Goal: Task Accomplishment & Management: Complete application form

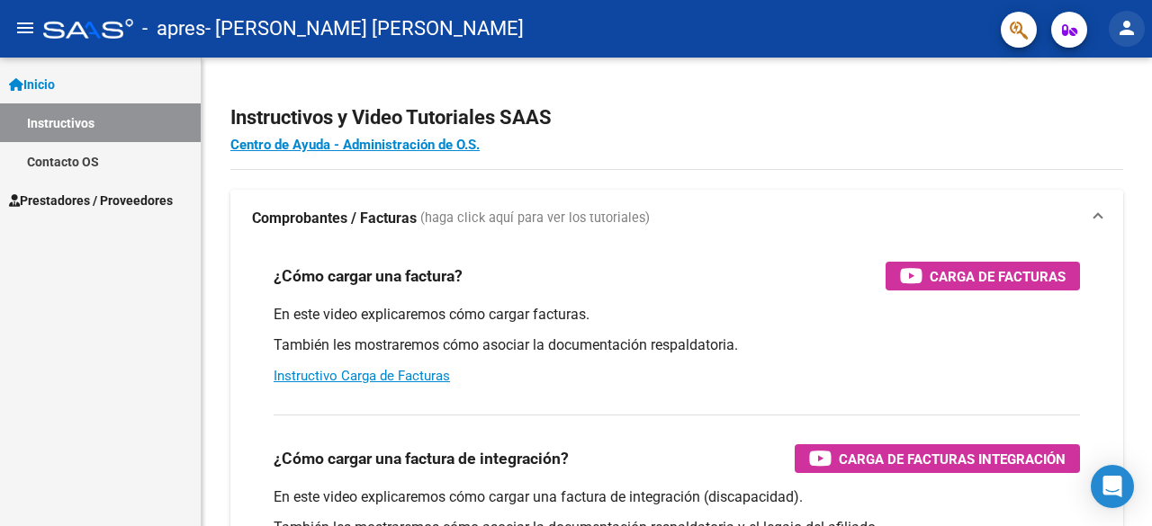
click at [1122, 40] on button "person" at bounding box center [1127, 29] width 36 height 36
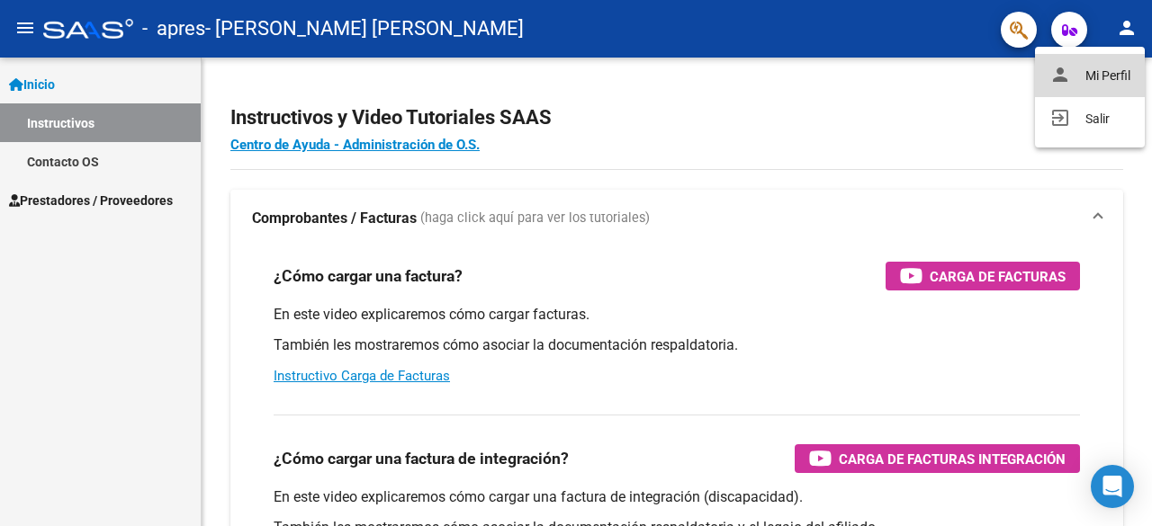
click at [1072, 87] on button "person Mi Perfil" at bounding box center [1090, 75] width 110 height 43
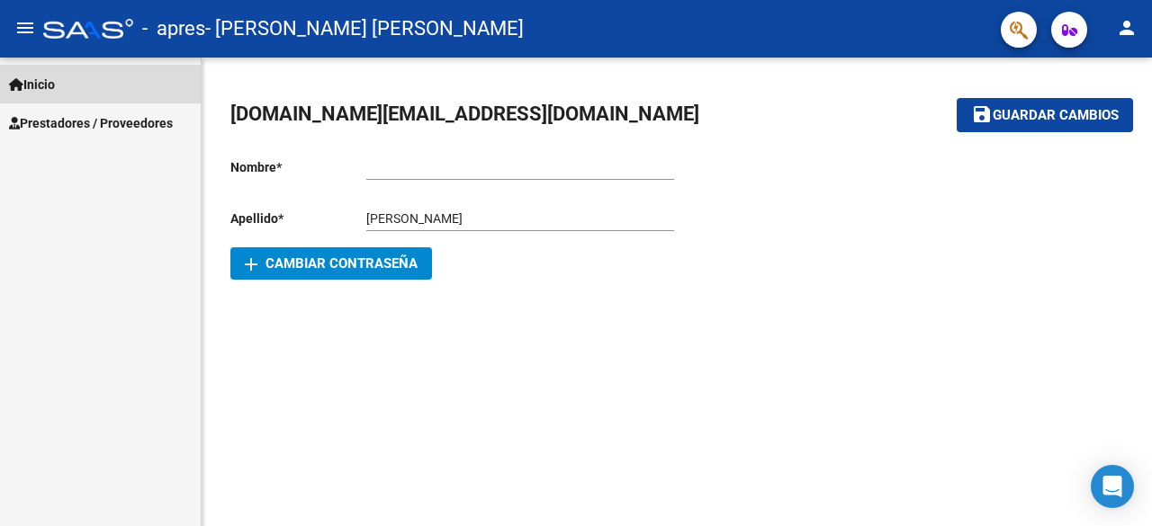
click at [44, 92] on span "Inicio" at bounding box center [32, 85] width 46 height 20
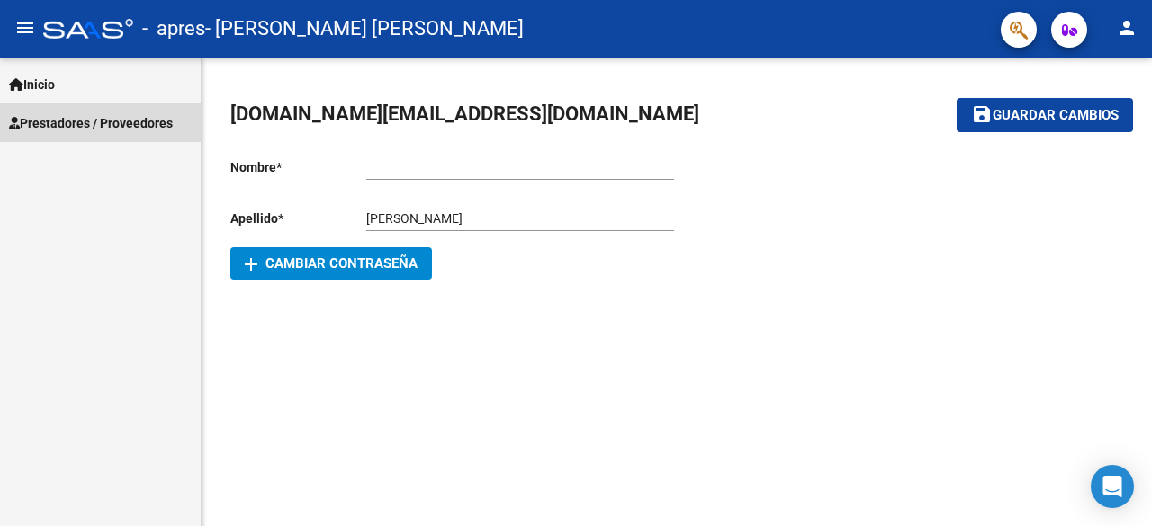
click at [126, 112] on link "Prestadores / Proveedores" at bounding box center [100, 122] width 201 height 39
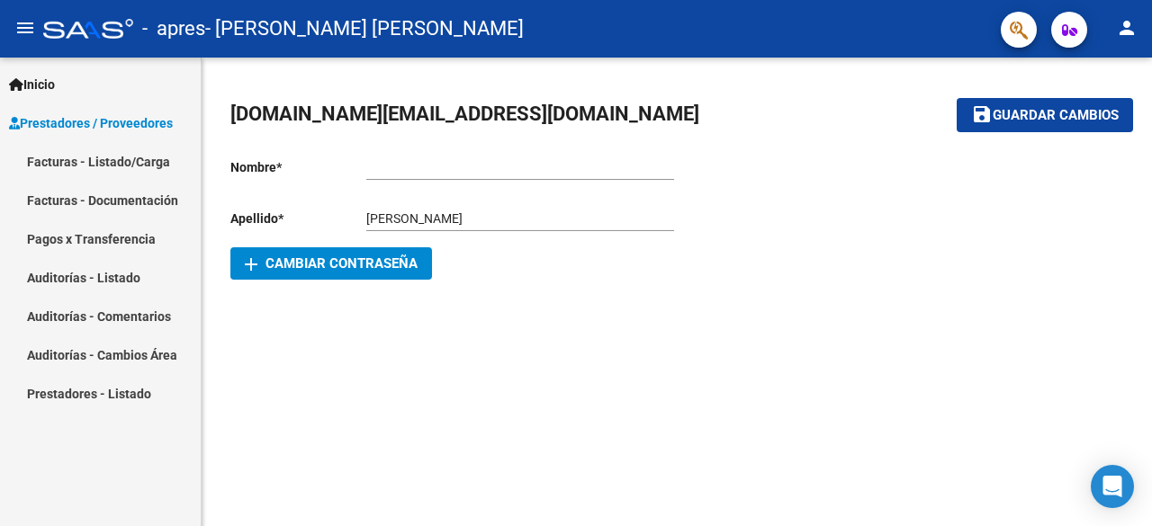
click at [106, 168] on link "Facturas - Listado/Carga" at bounding box center [100, 161] width 201 height 39
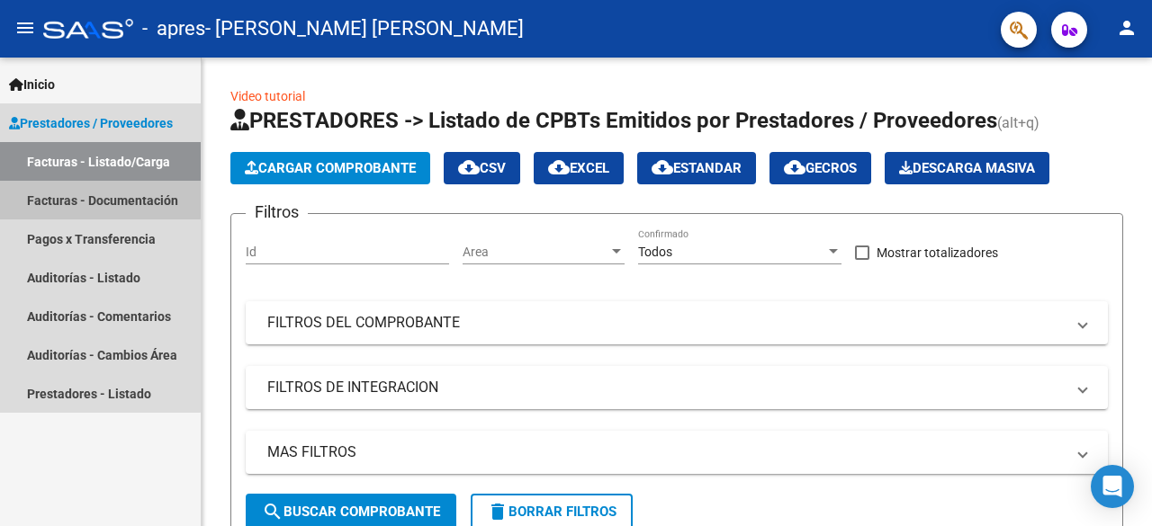
click at [88, 194] on link "Facturas - Documentación" at bounding box center [100, 200] width 201 height 39
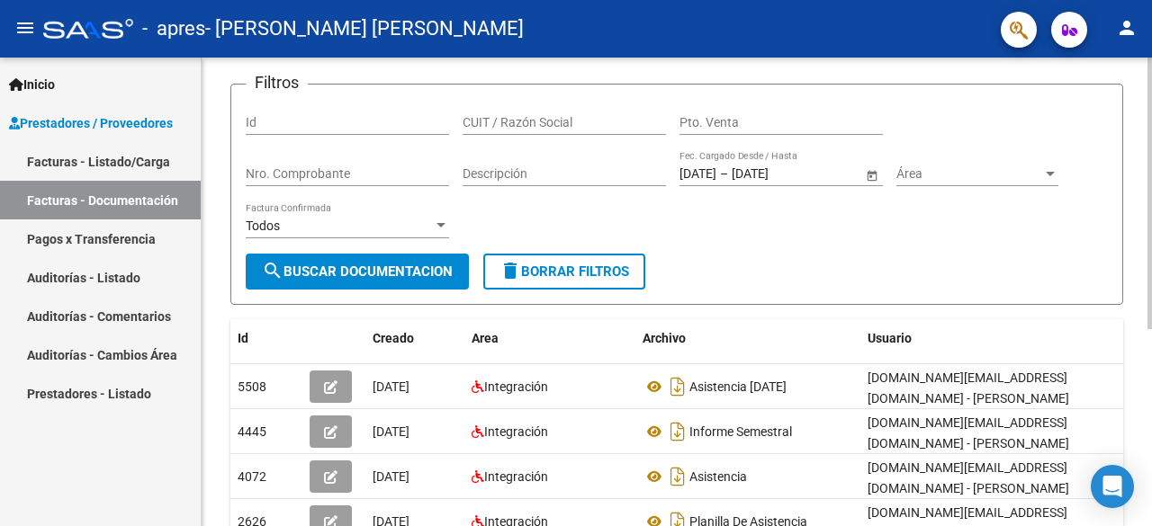
scroll to position [158, 0]
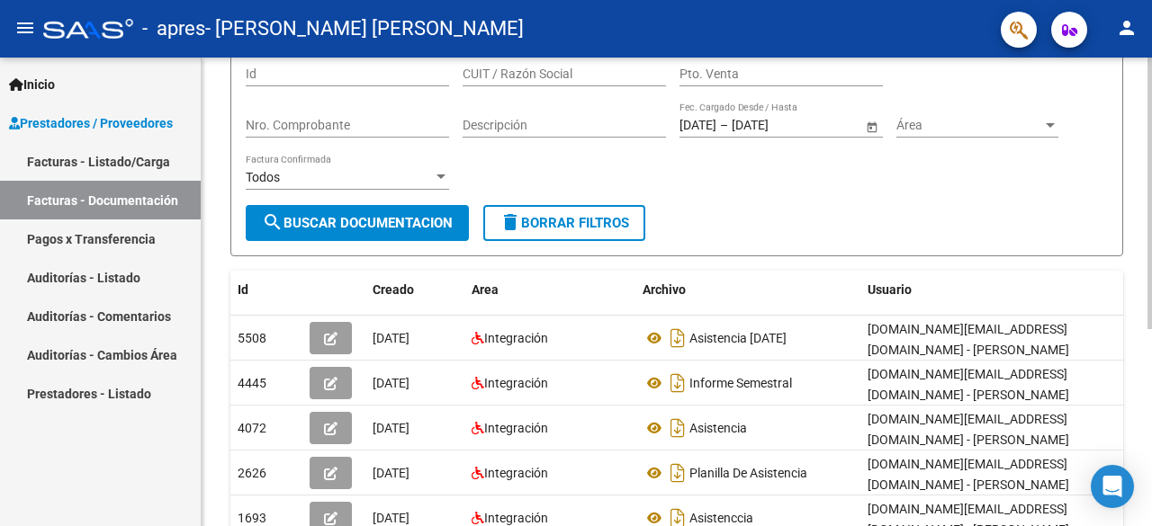
click at [1151, 221] on div at bounding box center [1149, 289] width 4 height 272
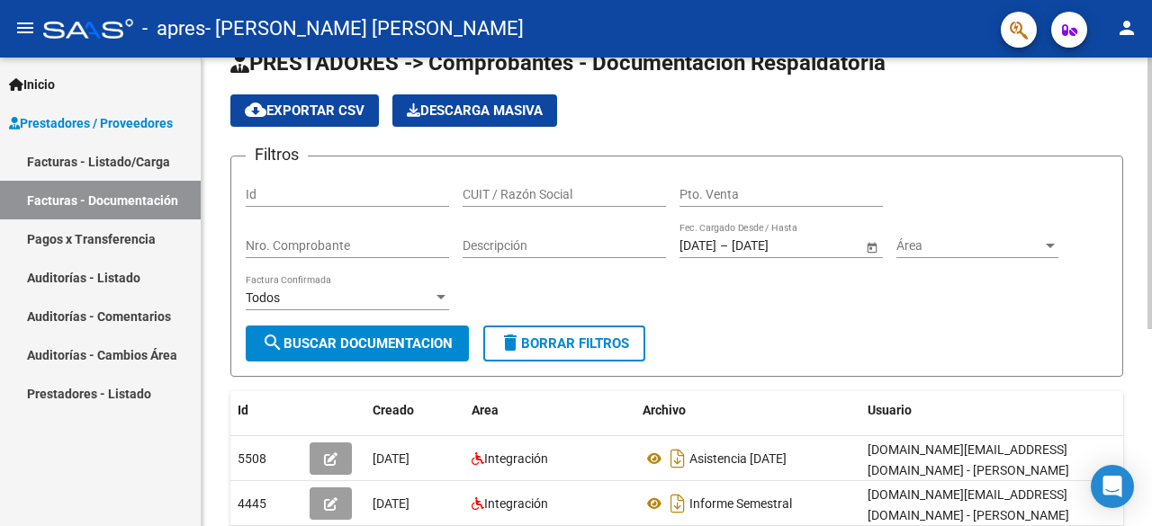
scroll to position [0, 0]
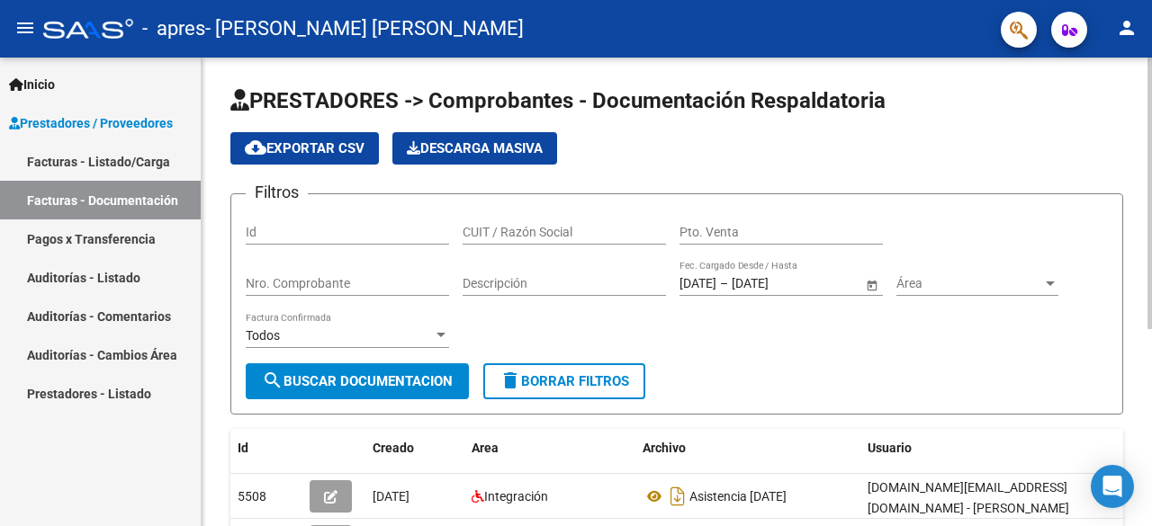
click at [1145, 128] on div "PRESTADORES -> Comprobantes - Documentación Respaldatoria cloud_download Export…" at bounding box center [679, 455] width 955 height 795
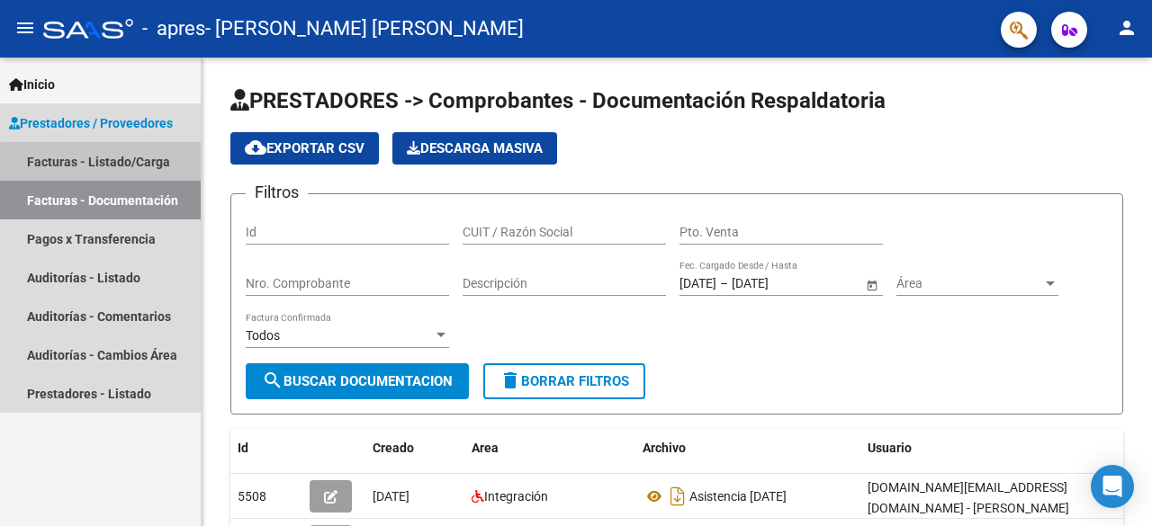
click at [103, 162] on link "Facturas - Listado/Carga" at bounding box center [100, 161] width 201 height 39
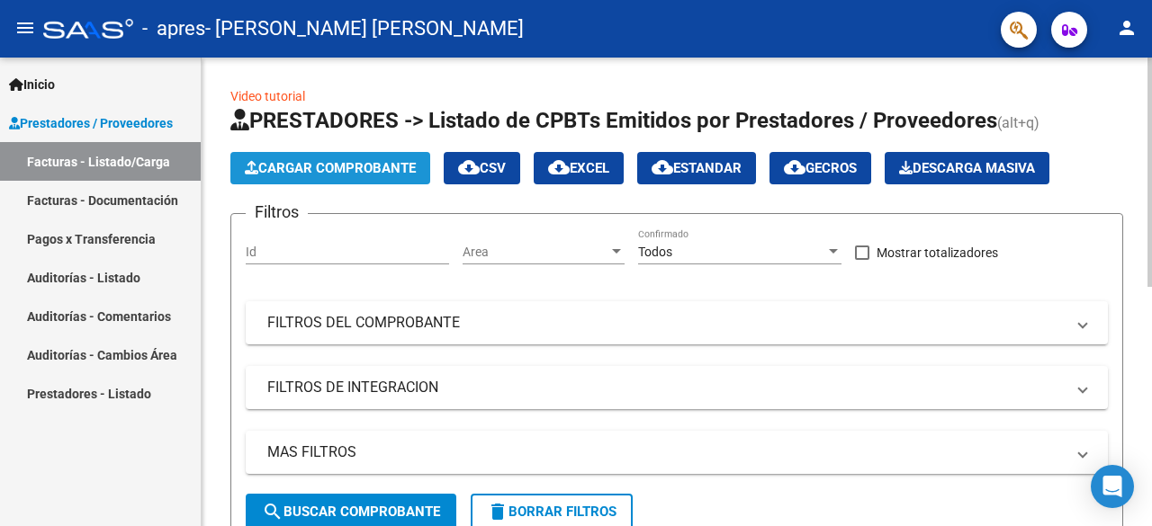
click at [340, 163] on span "Cargar Comprobante" at bounding box center [330, 168] width 171 height 16
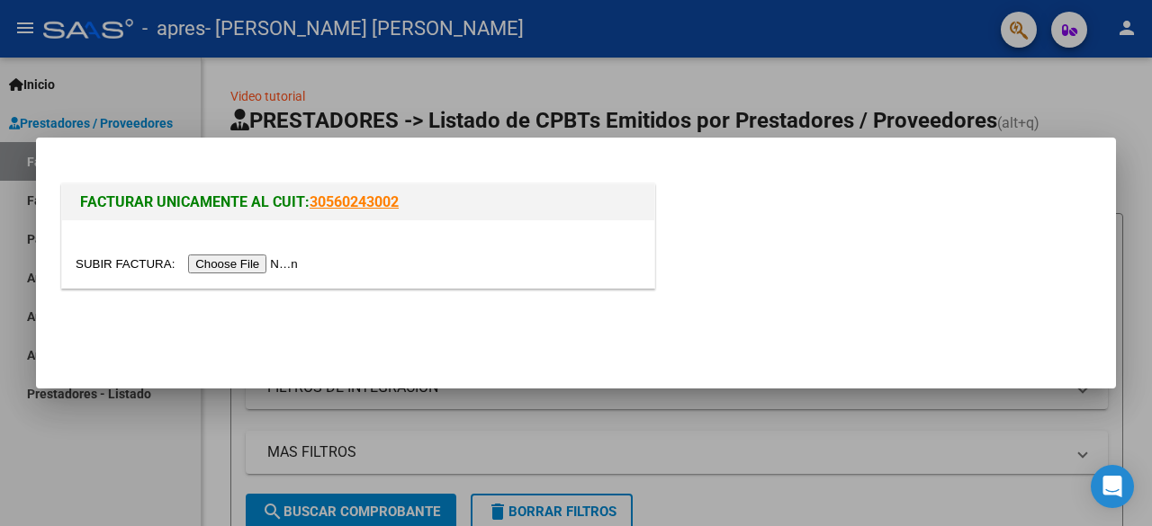
click at [241, 260] on input "file" at bounding box center [190, 264] width 228 height 19
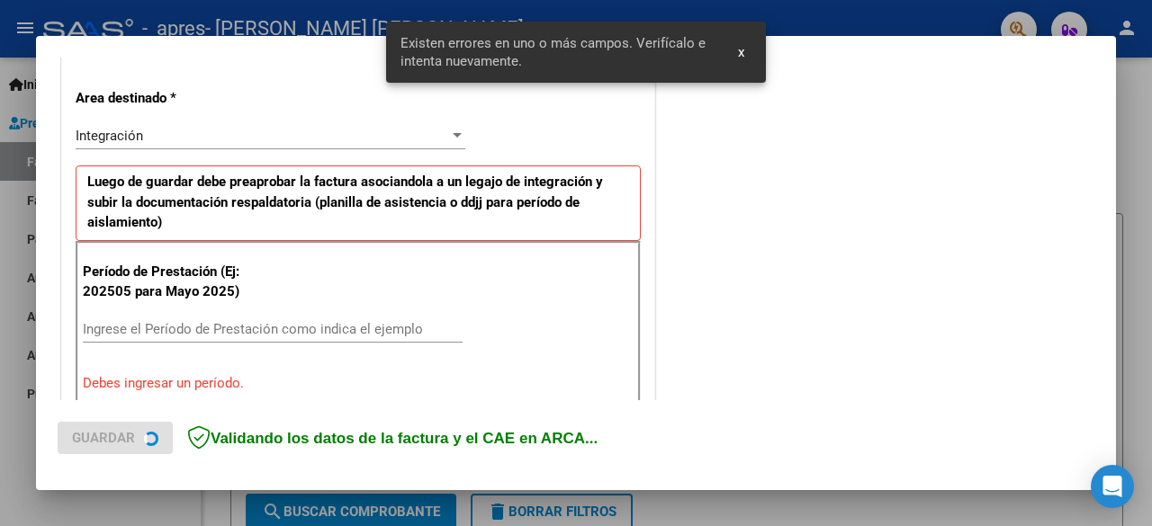
scroll to position [439, 0]
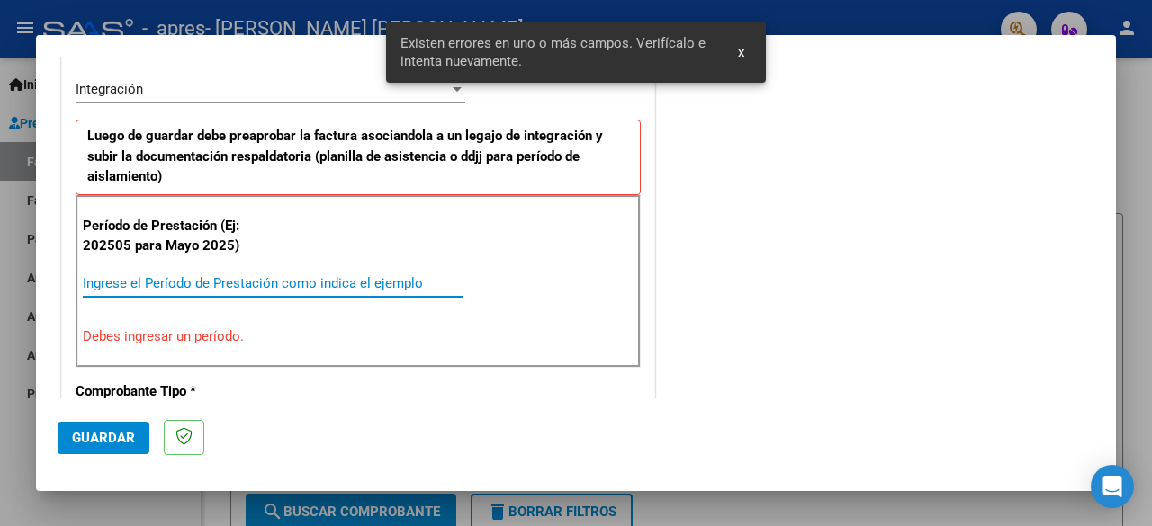
click at [222, 282] on input "Ingrese el Período de Prestación como indica el ejemplo" at bounding box center [273, 283] width 380 height 16
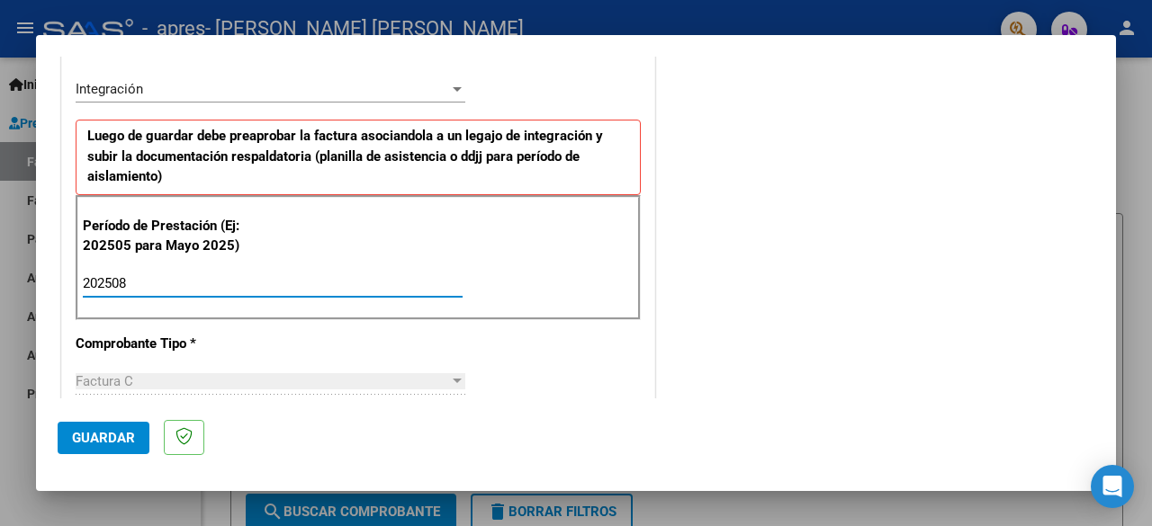
type input "202508"
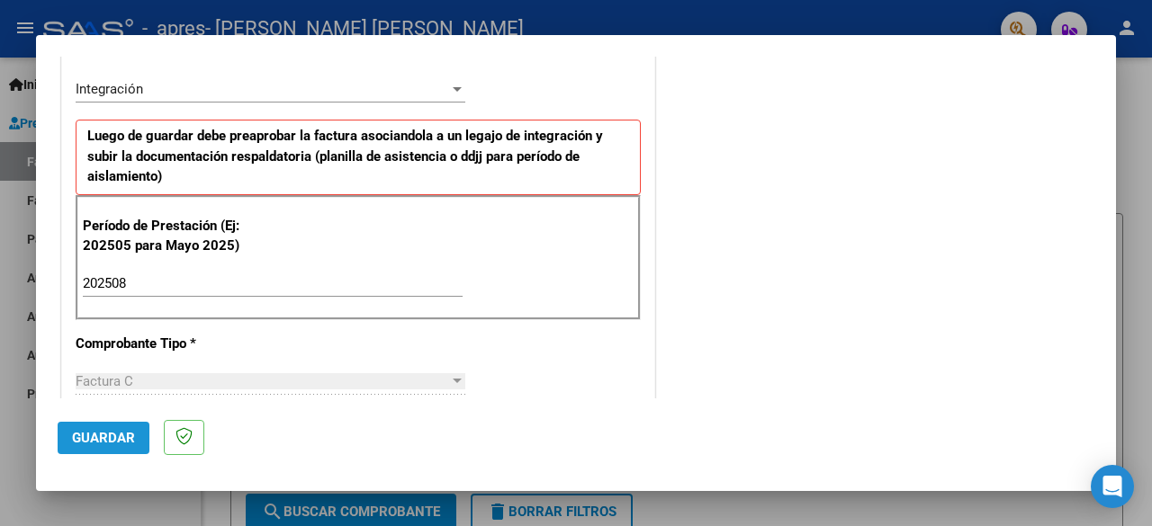
click at [111, 444] on span "Guardar" at bounding box center [103, 438] width 63 height 16
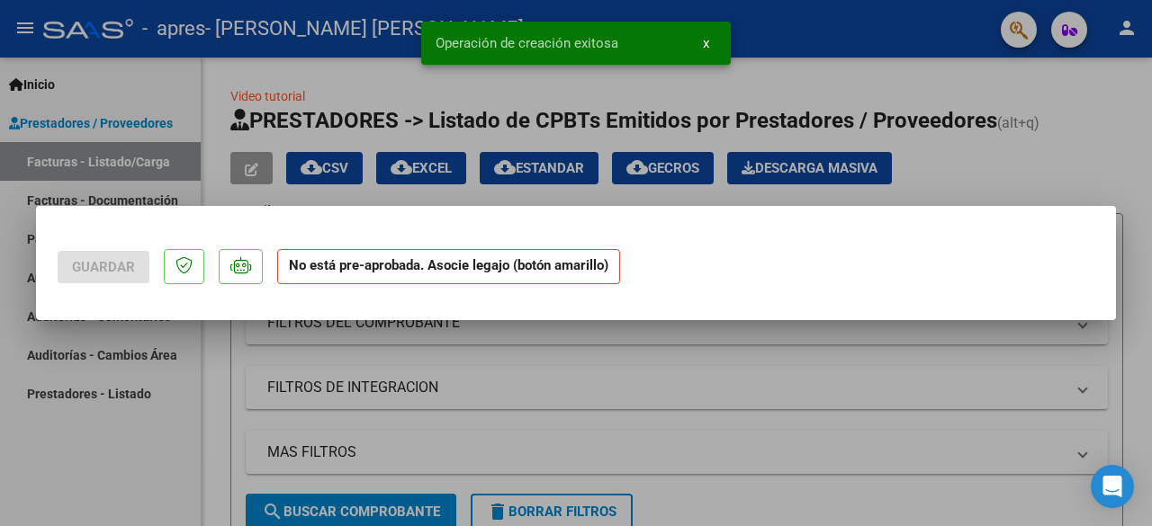
scroll to position [0, 0]
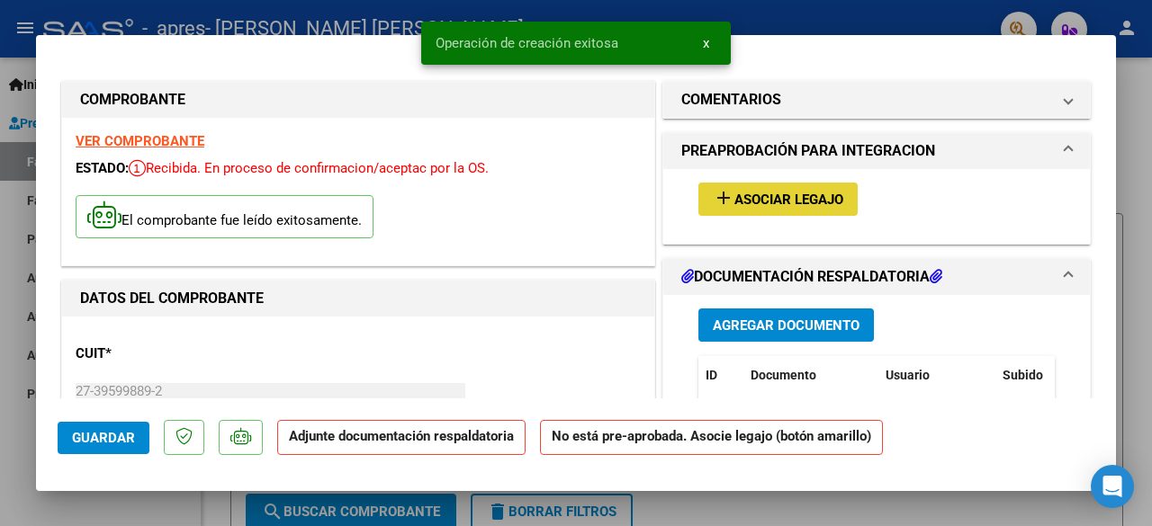
click at [804, 183] on button "add Asociar Legajo" at bounding box center [777, 199] width 159 height 33
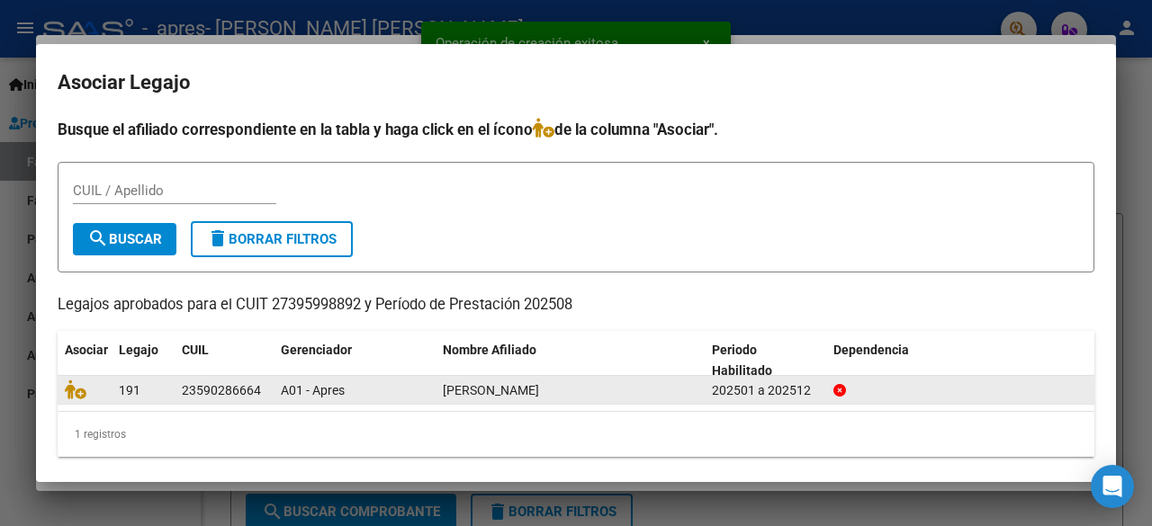
click at [310, 399] on div "A01 - Apres" at bounding box center [355, 391] width 148 height 21
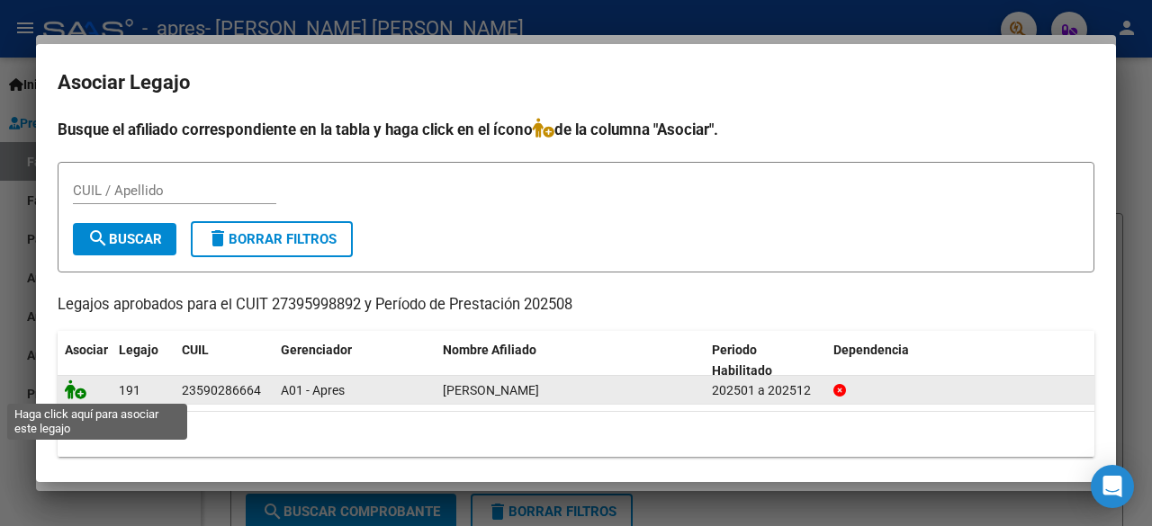
click at [71, 391] on icon at bounding box center [76, 390] width 22 height 20
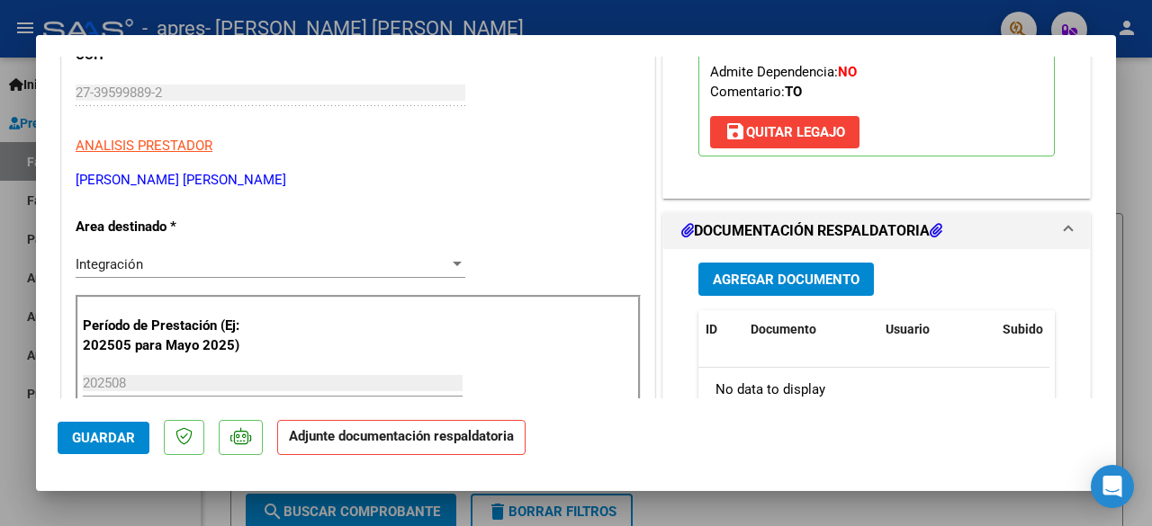
scroll to position [399, 0]
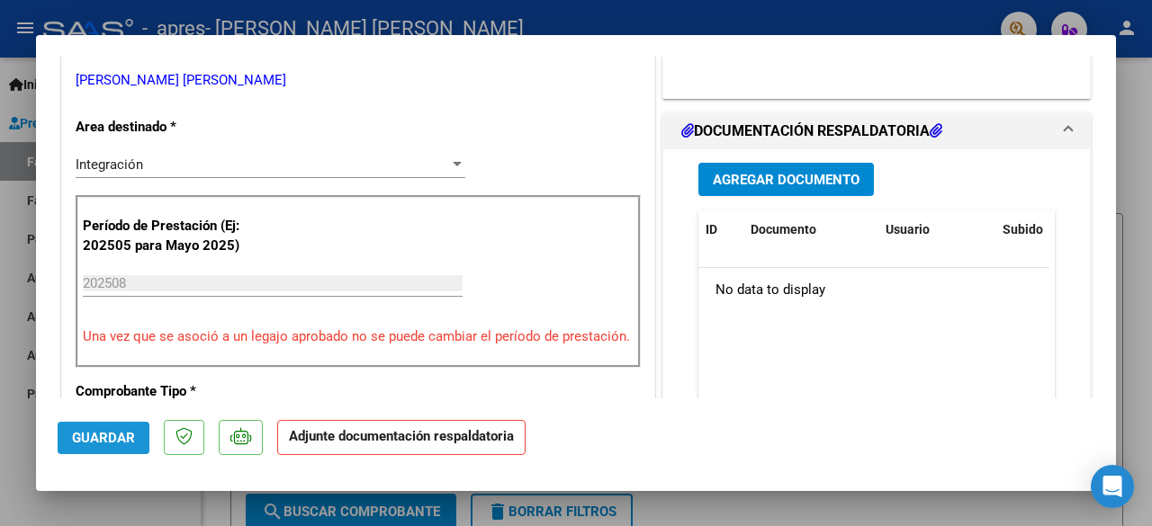
click at [105, 436] on span "Guardar" at bounding box center [103, 438] width 63 height 16
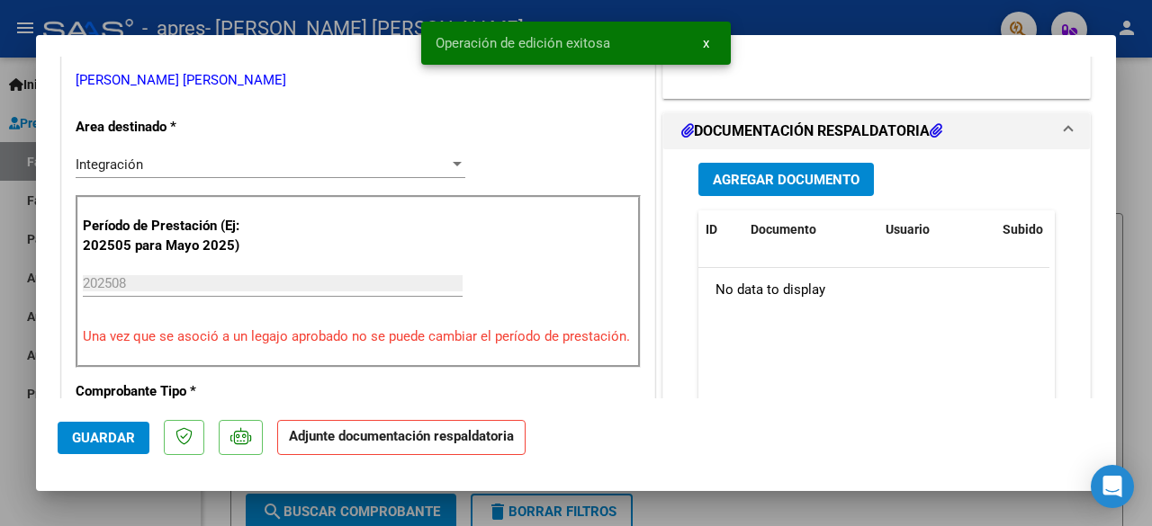
click at [1122, 189] on div at bounding box center [576, 263] width 1152 height 526
type input "$ 0,00"
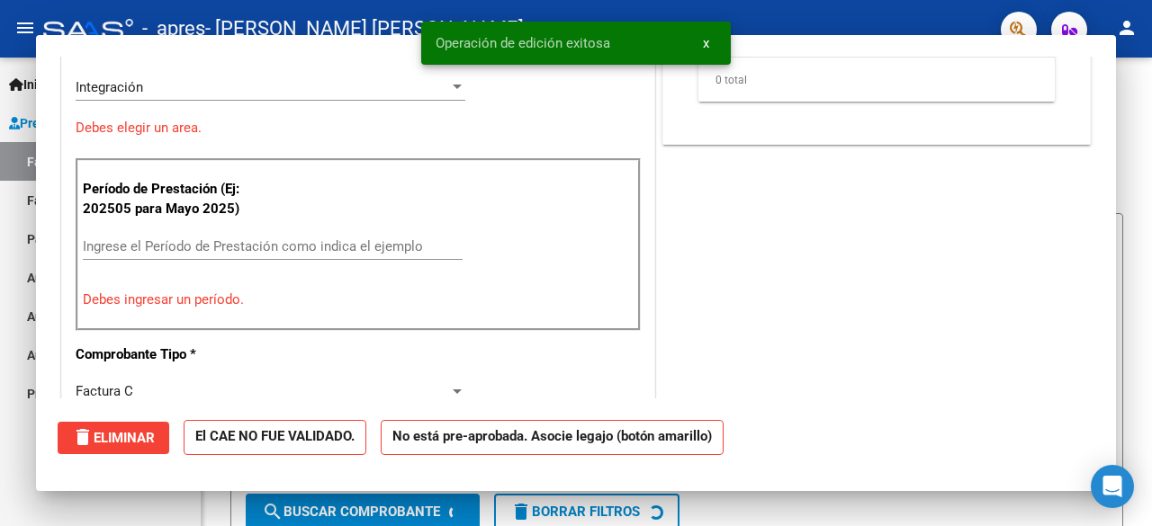
scroll to position [322, 0]
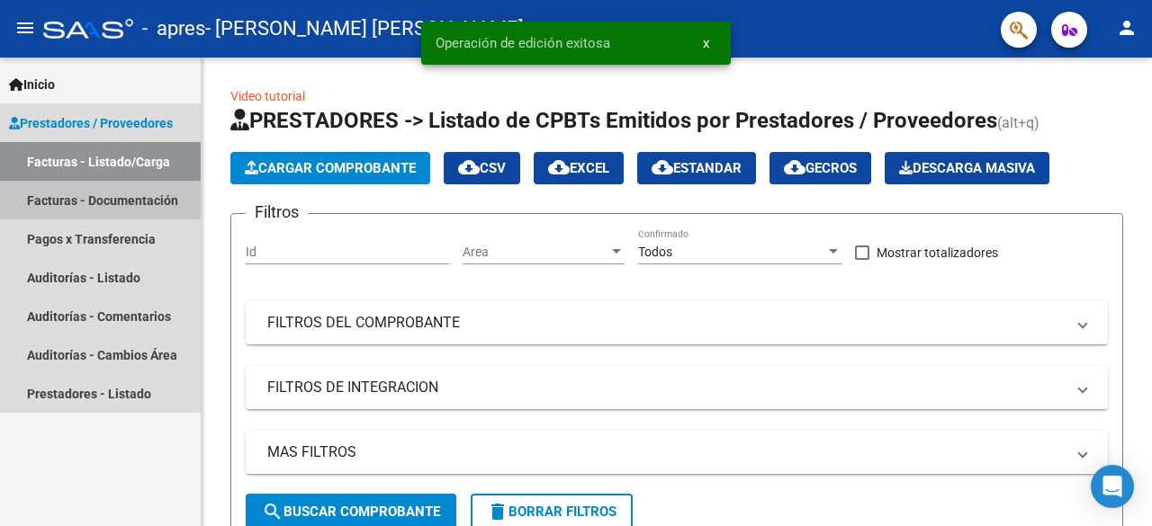
click at [121, 197] on link "Facturas - Documentación" at bounding box center [100, 200] width 201 height 39
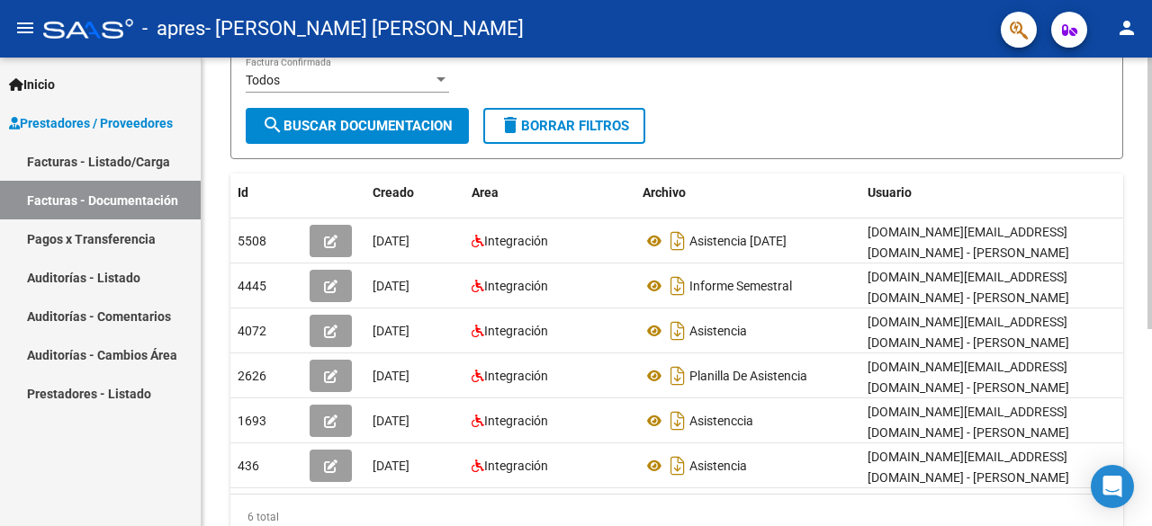
click at [1151, 323] on div at bounding box center [1149, 347] width 4 height 272
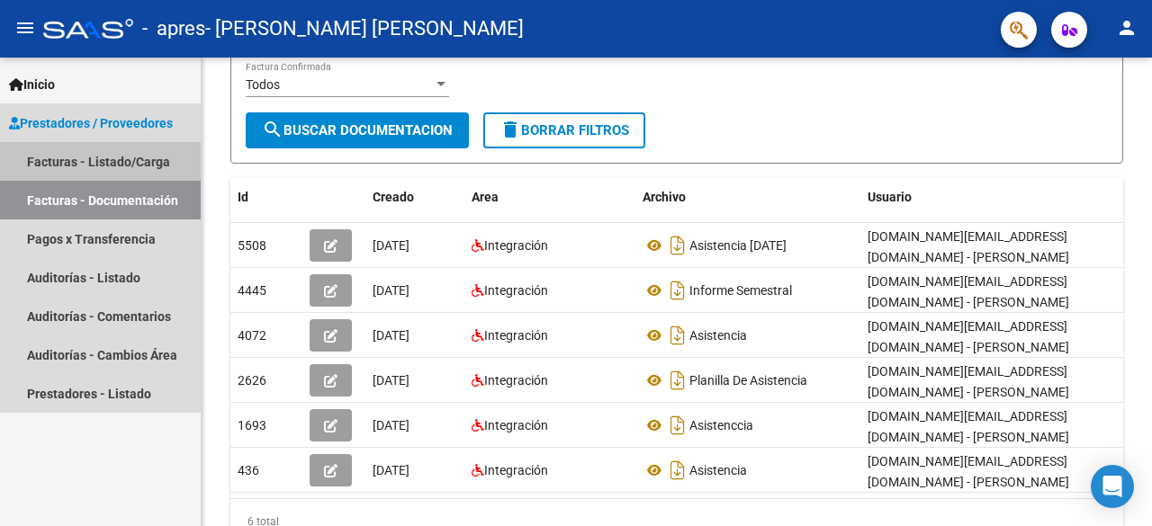
click at [148, 168] on link "Facturas - Listado/Carga" at bounding box center [100, 161] width 201 height 39
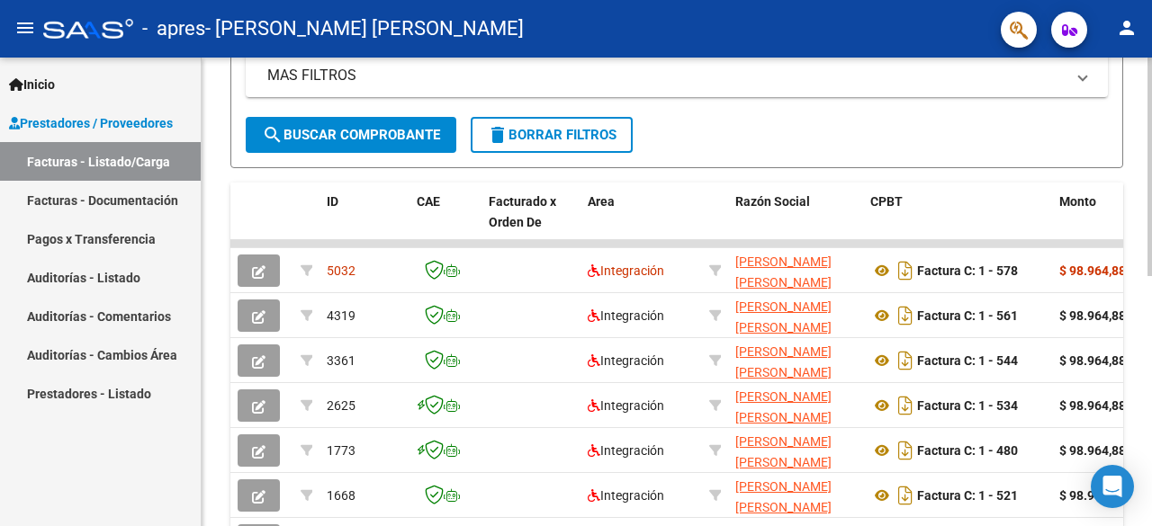
scroll to position [385, 0]
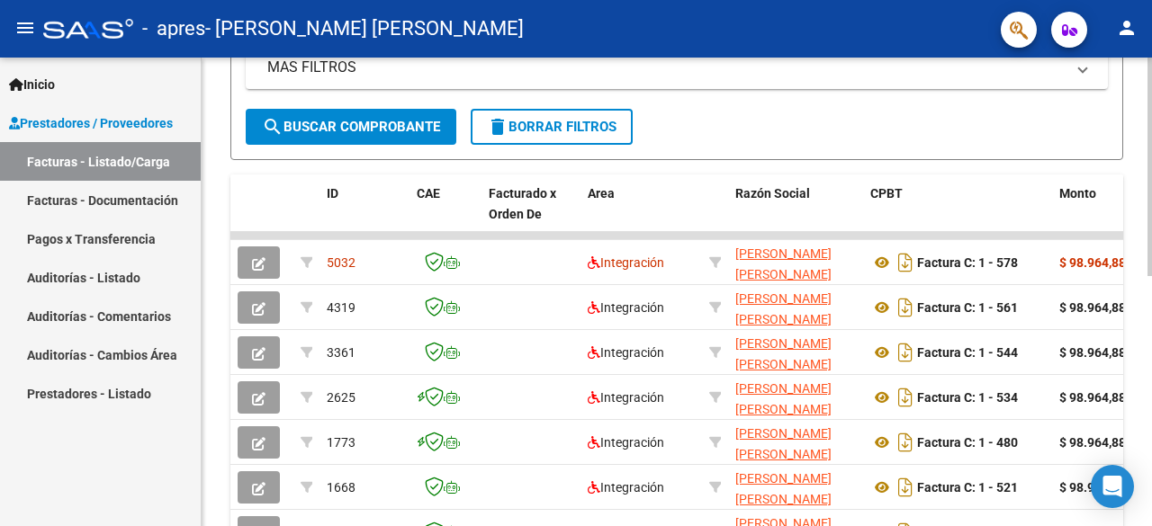
click at [1151, 272] on div at bounding box center [1149, 351] width 4 height 219
drag, startPoint x: 435, startPoint y: 237, endPoint x: 804, endPoint y: 200, distance: 371.7
click at [804, 200] on div "ID CAE Facturado x Orden De Area Razón Social CPBT Monto Fecha Cpbt Días desde …" at bounding box center [676, 391] width 893 height 432
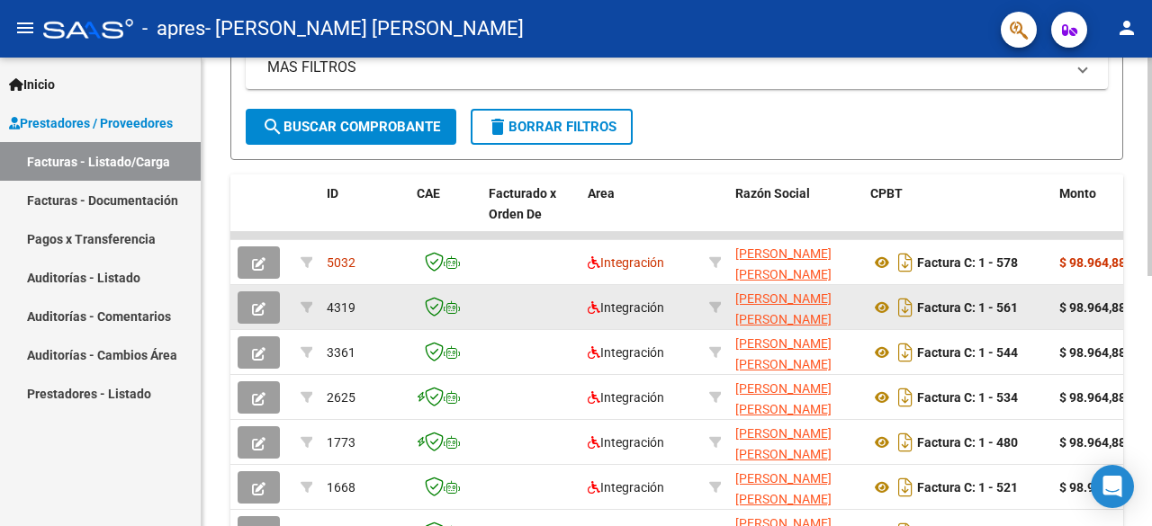
click at [1042, 319] on div "Factura C: 1 - 561" at bounding box center [957, 307] width 175 height 29
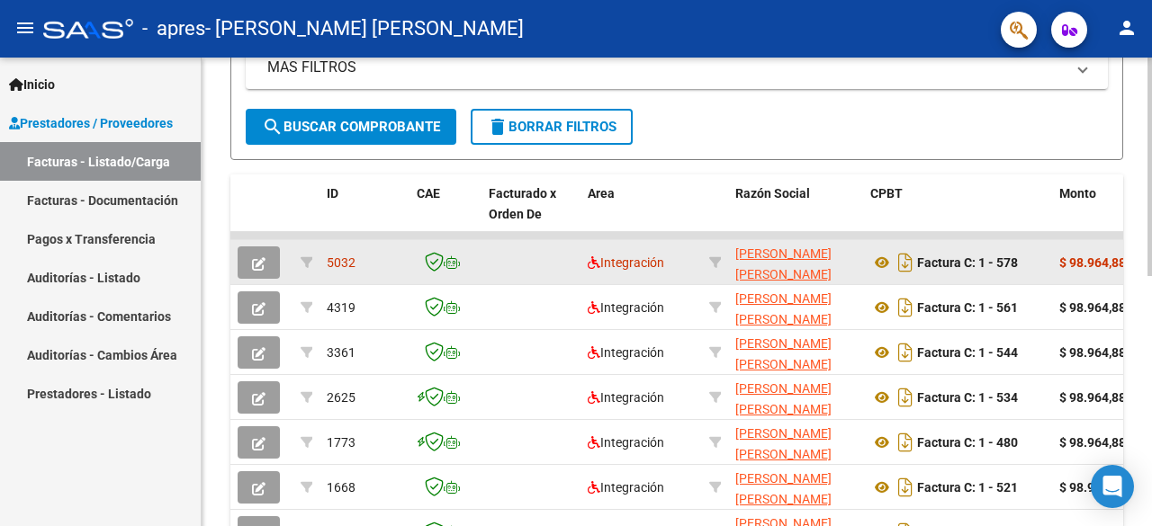
click at [1059, 267] on strong "$ 98.964,88" at bounding box center [1092, 263] width 67 height 14
click at [304, 273] on datatable-body-cell at bounding box center [306, 262] width 26 height 44
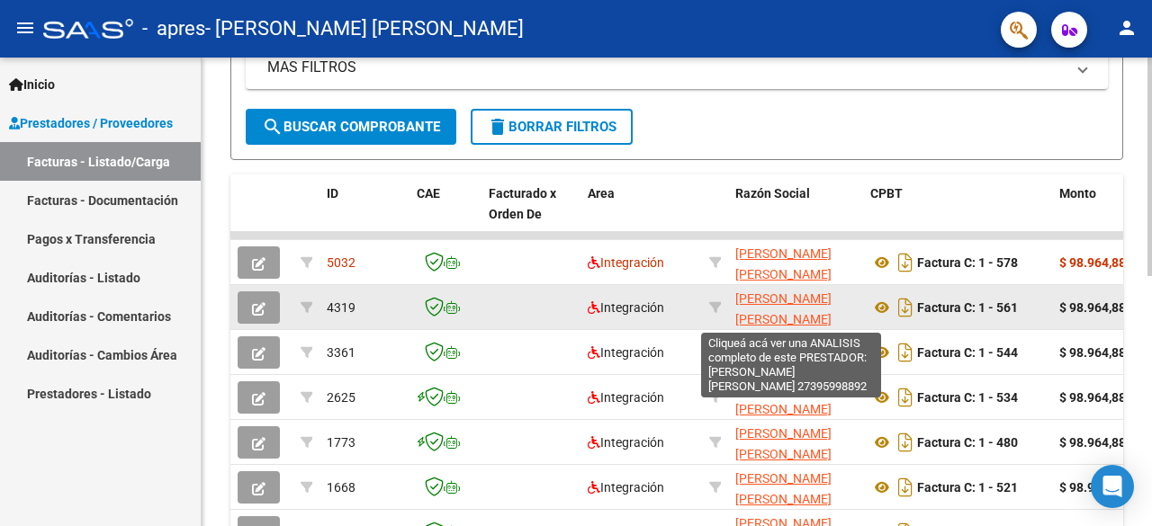
click at [786, 301] on span "[PERSON_NAME] [PERSON_NAME]" at bounding box center [783, 309] width 96 height 35
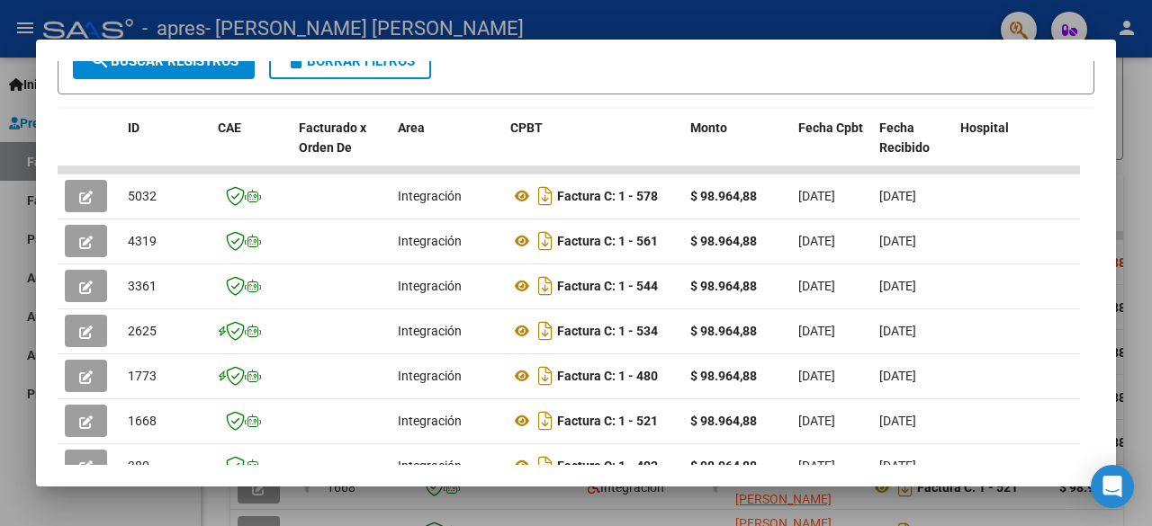
scroll to position [387, 0]
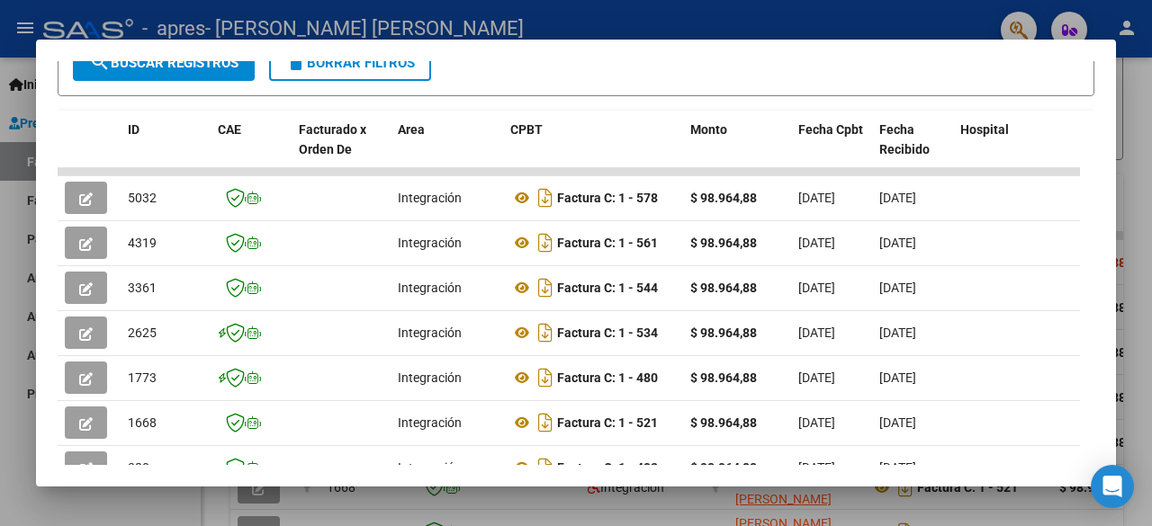
click at [1134, 235] on div at bounding box center [576, 263] width 1152 height 526
